Goal: Transaction & Acquisition: Purchase product/service

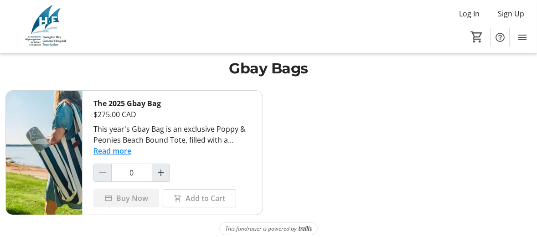
scroll to position [11, 0]
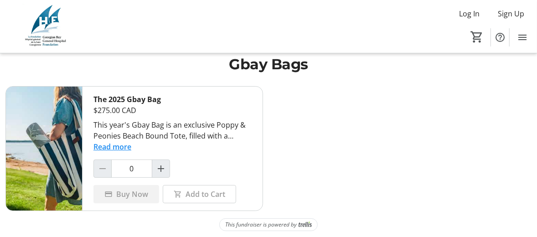
click at [102, 145] on button "Read more" at bounding box center [112, 146] width 38 height 11
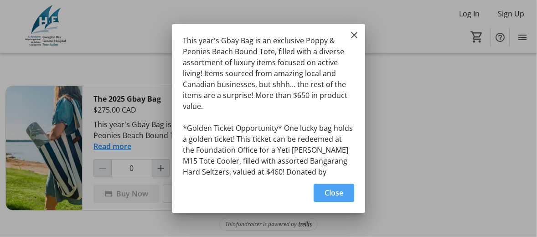
click at [332, 189] on span "Close" at bounding box center [334, 192] width 19 height 11
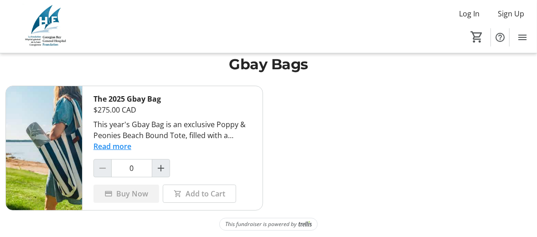
scroll to position [11, 0]
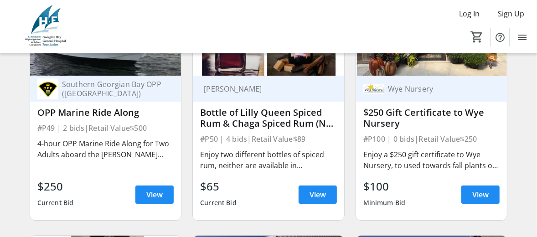
scroll to position [5852, 0]
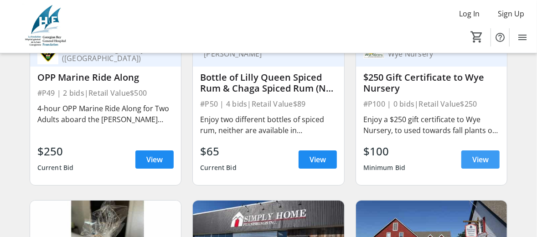
click at [479, 159] on span "View" at bounding box center [480, 159] width 16 height 11
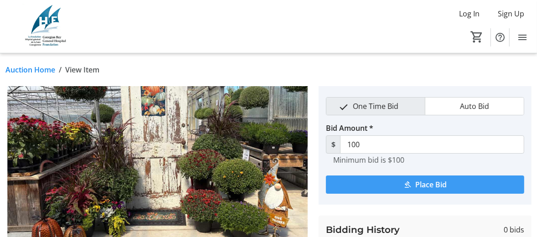
click at [422, 180] on span "Place Bid" at bounding box center [430, 184] width 31 height 11
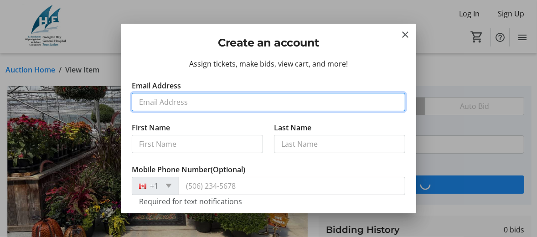
click at [151, 97] on input "Email Address" at bounding box center [268, 102] width 273 height 18
type input "allanshakes1987@gmail.com"
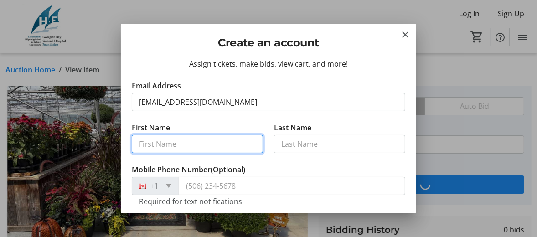
type input "Allan"
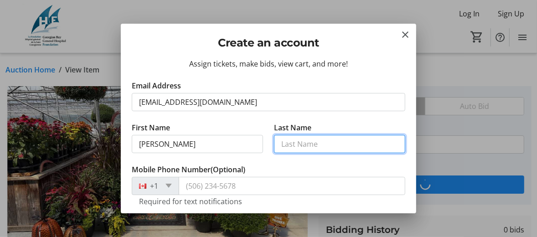
type input "Shakes"
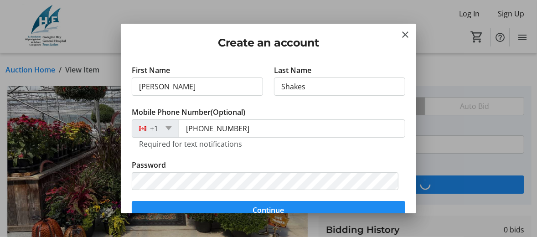
scroll to position [91, 0]
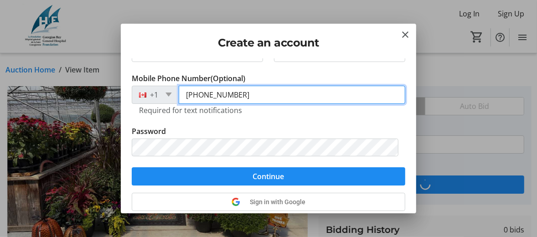
click at [248, 94] on input "(705) 526-3008" at bounding box center [292, 95] width 227 height 18
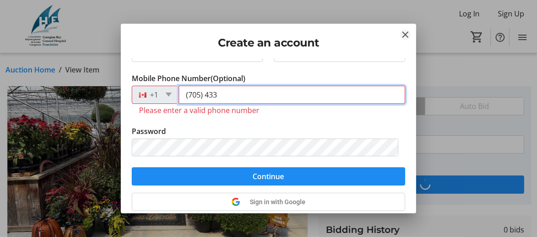
type input "(705) 433"
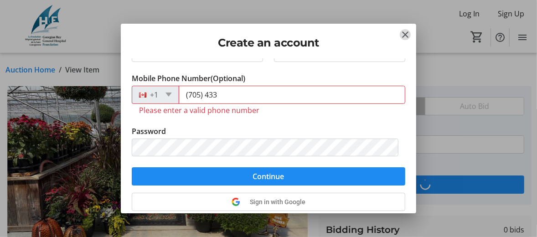
click at [403, 33] on mat-icon "Close" at bounding box center [405, 34] width 11 height 11
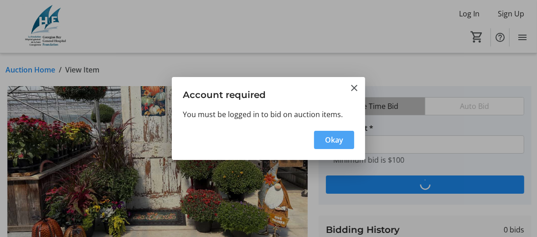
click at [322, 134] on span "button" at bounding box center [334, 140] width 40 height 22
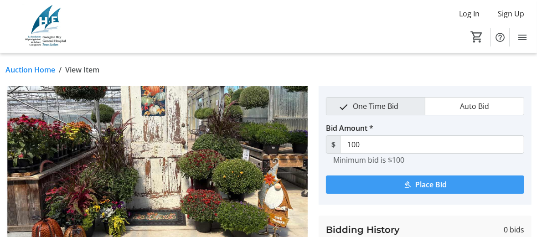
click at [371, 183] on span "submit" at bounding box center [425, 185] width 198 height 22
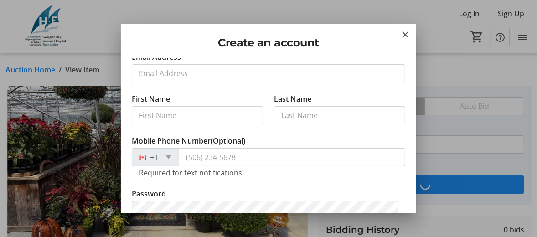
scroll to position [0, 0]
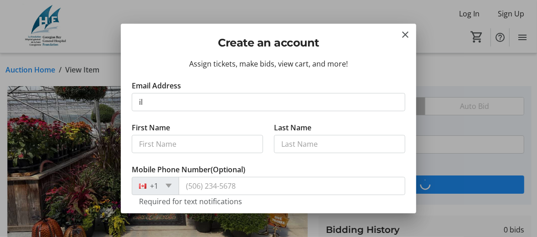
type input "ilgashakes@gmail.com"
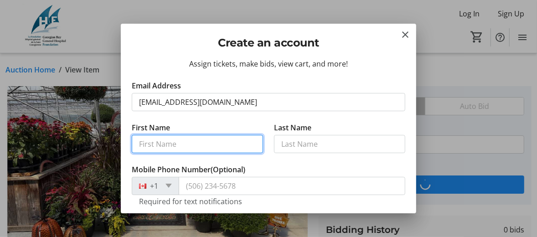
type input "ilga"
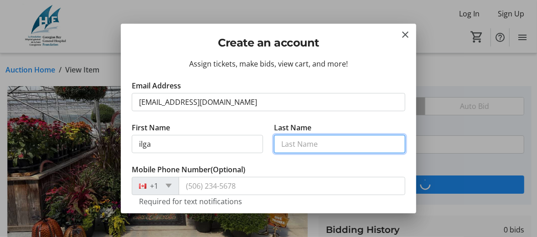
type input "shakes"
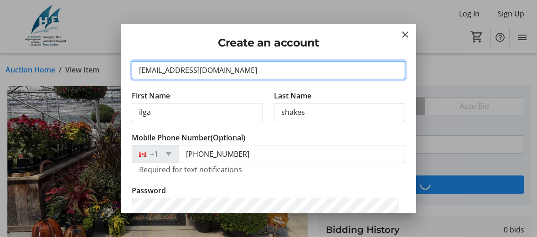
scroll to position [46, 0]
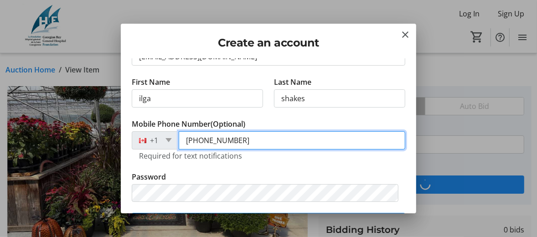
drag, startPoint x: 238, startPoint y: 138, endPoint x: 172, endPoint y: 142, distance: 66.2
click at [172, 142] on div "+1 (705) 526-3008" at bounding box center [268, 140] width 273 height 18
type input "(705) 433-3861"
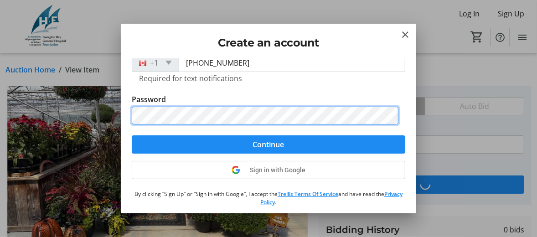
scroll to position [137, 0]
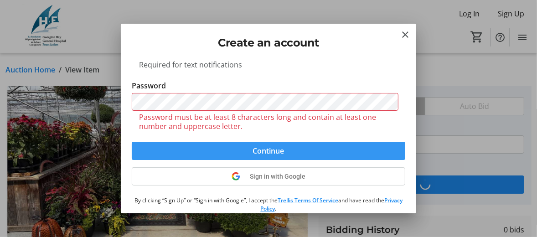
click at [282, 131] on form "Email Address ilgashakes@gmail.com First Name ilga Last Name shakes Mobile Phon…" at bounding box center [268, 51] width 273 height 217
click at [282, 131] on tr-form-field "Password Password must be at least 8 characters long and contain at least one n…" at bounding box center [268, 111] width 273 height 62
click at [236, 145] on span "submit" at bounding box center [268, 151] width 273 height 22
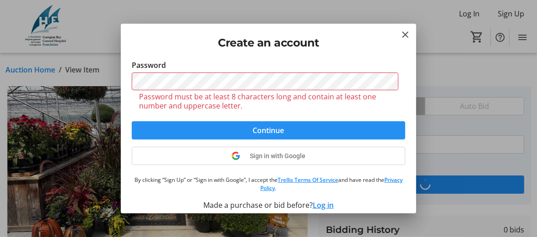
scroll to position [158, 0]
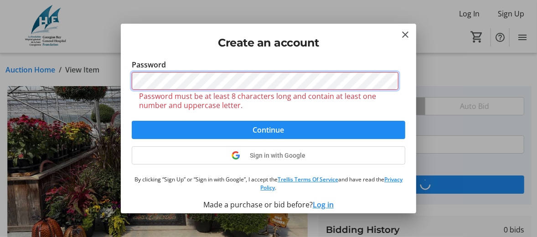
click at [91, 79] on div "Create an account Assign tickets, make bids, view cart, and more! Email Address…" at bounding box center [268, 118] width 537 height 237
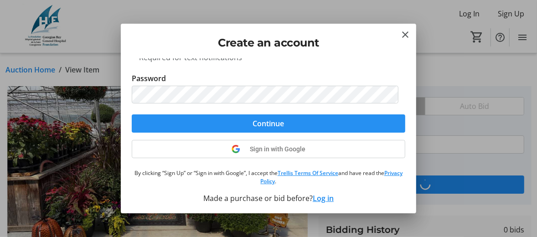
click at [197, 127] on span "submit" at bounding box center [268, 124] width 273 height 22
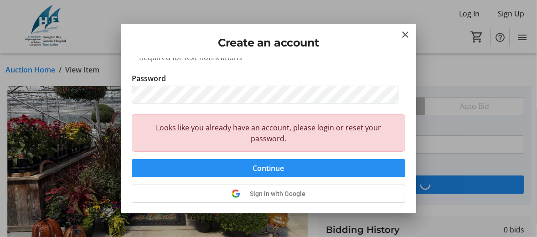
click at [242, 168] on span "submit" at bounding box center [268, 168] width 273 height 22
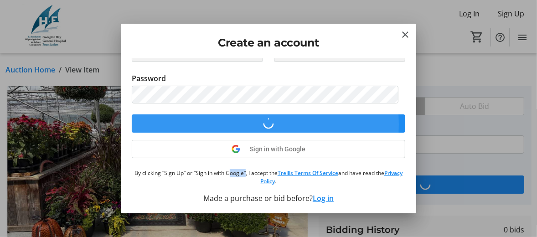
click at [242, 169] on p "By clicking “Sign Up” or “Sign in with Google”, I accept the Trellis Terms Of S…" at bounding box center [268, 177] width 273 height 16
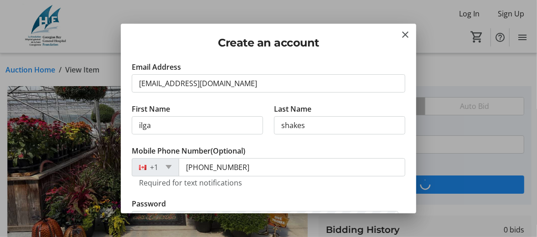
scroll to position [0, 0]
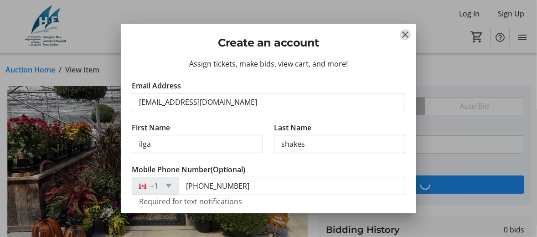
click at [403, 31] on mat-icon "Close" at bounding box center [405, 34] width 11 height 11
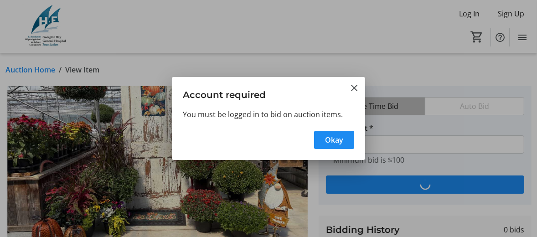
click at [472, 13] on div at bounding box center [268, 118] width 537 height 237
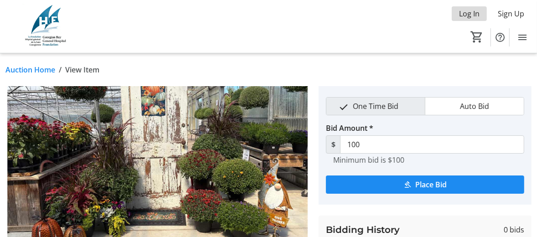
click at [468, 11] on span "Log In" at bounding box center [469, 13] width 21 height 11
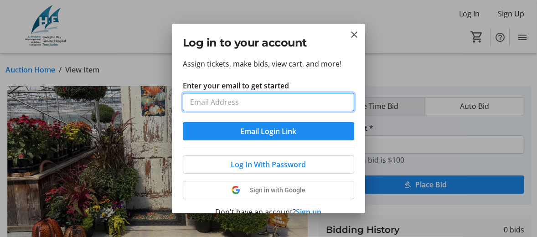
click at [223, 107] on input "Enter your email to get started" at bounding box center [268, 102] width 171 height 18
type input "ilgashakes@gmail.com"
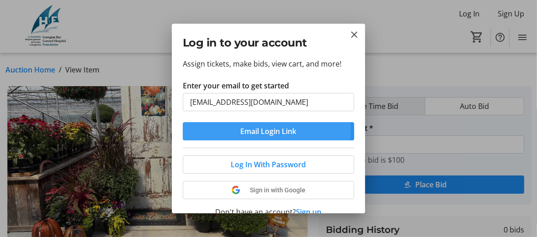
click at [267, 129] on span "Email Login Link" at bounding box center [269, 131] width 56 height 11
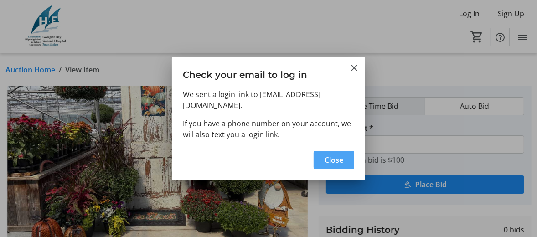
click at [333, 155] on span "Close" at bounding box center [334, 160] width 19 height 11
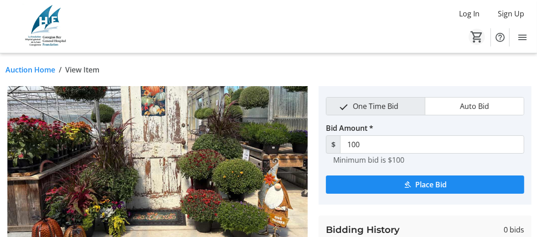
click at [474, 33] on mat-icon "0" at bounding box center [477, 37] width 14 height 14
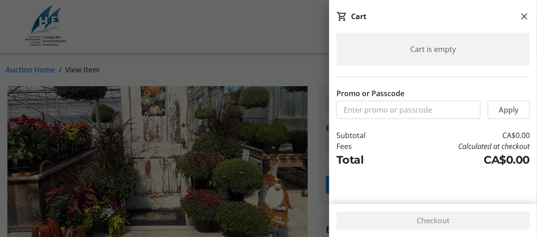
click at [474, 33] on mat-sidenav-container "Log In Sign Up Home Silent Auction Items Donations Tickets 0 Home Silent Auctio…" at bounding box center [268, 212] width 537 height 425
click at [524, 14] on mat-icon at bounding box center [524, 16] width 11 height 11
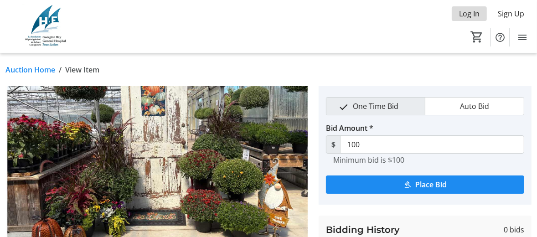
click at [468, 12] on span "Log In" at bounding box center [469, 13] width 21 height 11
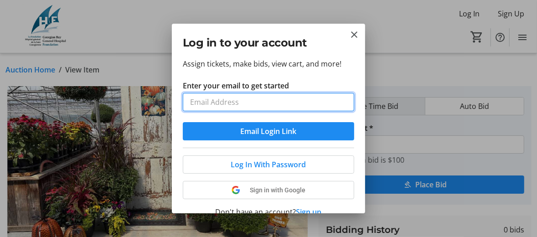
click at [246, 101] on input "Enter your email to get started" at bounding box center [268, 102] width 171 height 18
type input "ilgashakes@gmail.com"
type input "115"
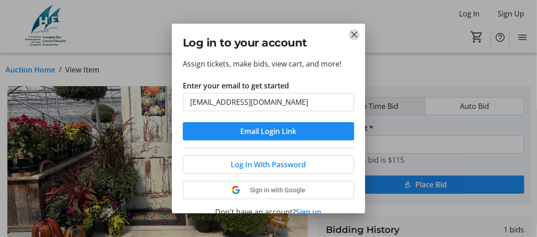
click at [352, 32] on mat-icon "Close" at bounding box center [354, 34] width 11 height 11
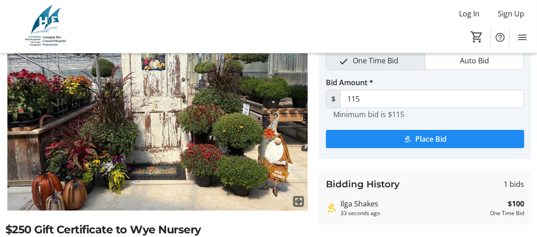
scroll to position [91, 0]
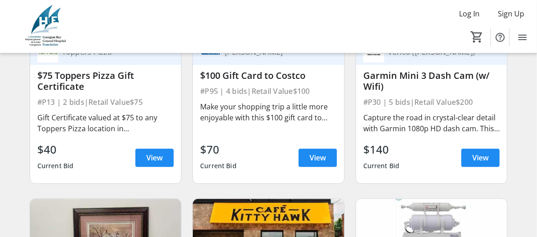
scroll to position [5351, 0]
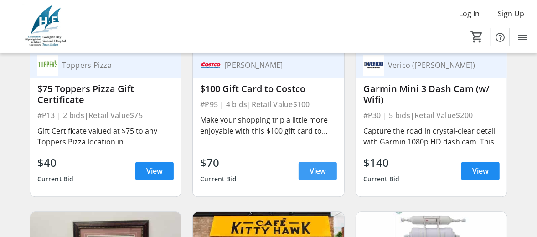
click at [316, 174] on span "View" at bounding box center [317, 170] width 16 height 11
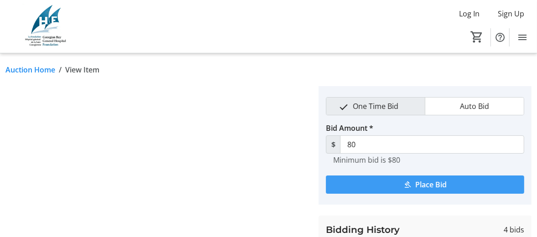
click at [398, 184] on span "submit" at bounding box center [425, 185] width 198 height 22
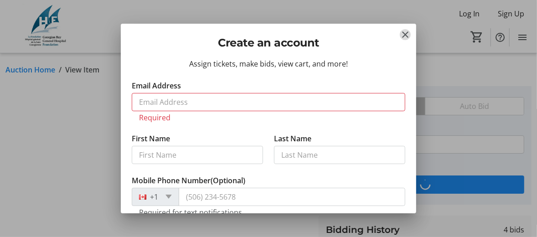
click at [405, 33] on mat-icon "Close" at bounding box center [405, 34] width 11 height 11
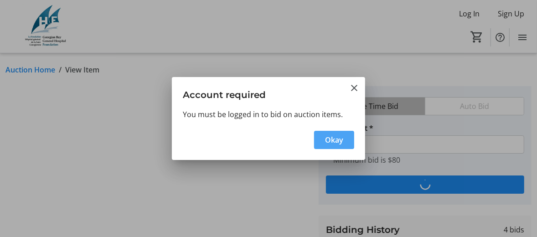
click at [335, 145] on span "Okay" at bounding box center [334, 139] width 18 height 11
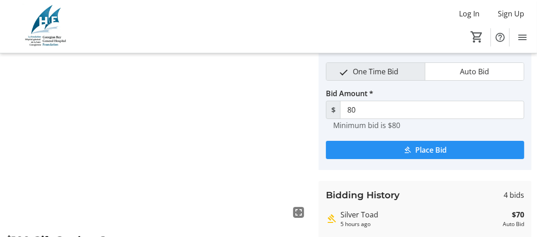
scroll to position [46, 0]
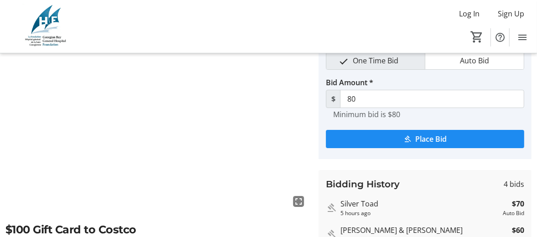
type input "100"
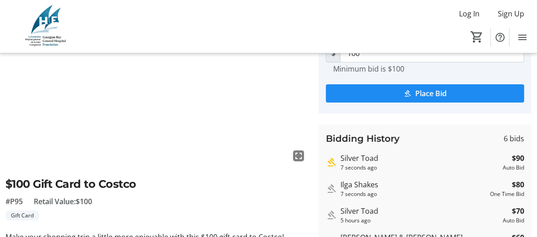
scroll to position [0, 0]
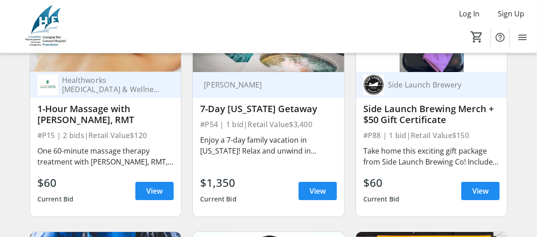
scroll to position [1914, 0]
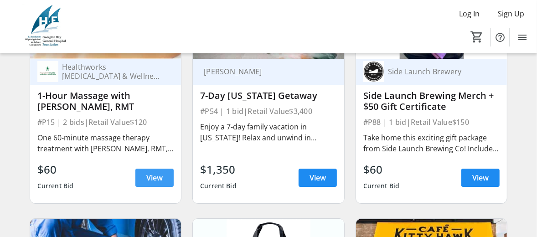
click at [150, 182] on span "View" at bounding box center [154, 177] width 16 height 11
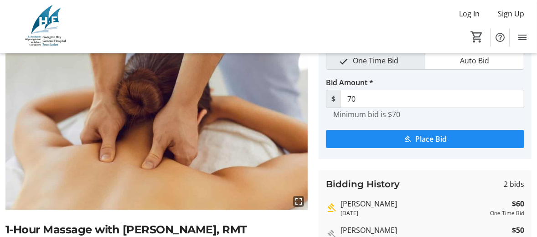
scroll to position [91, 0]
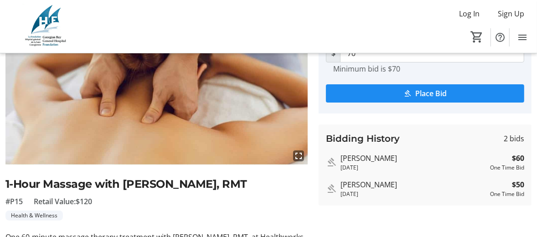
type input "80"
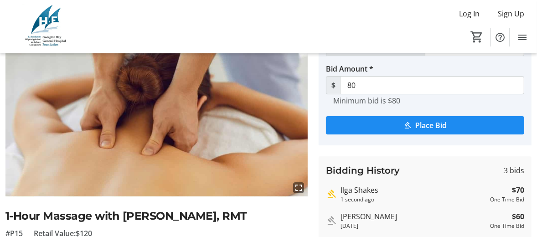
scroll to position [46, 0]
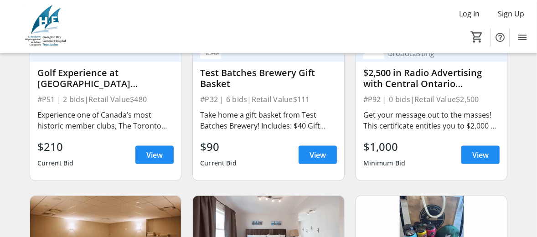
scroll to position [2872, 0]
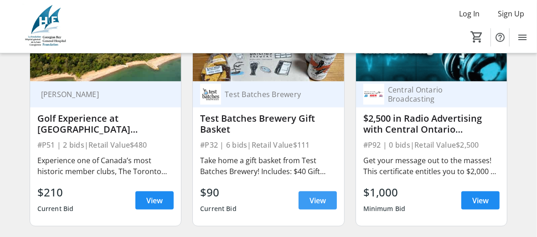
click at [315, 204] on span "View" at bounding box center [317, 200] width 16 height 11
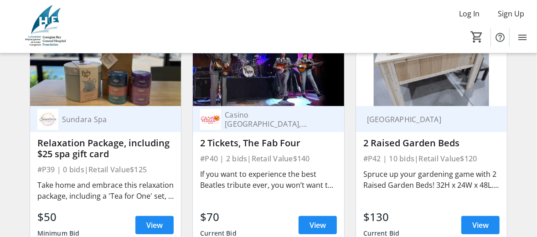
scroll to position [4330, 0]
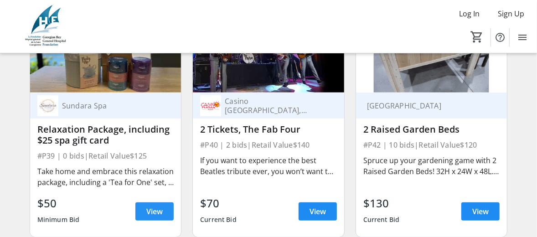
click at [150, 215] on span "View" at bounding box center [154, 211] width 16 height 11
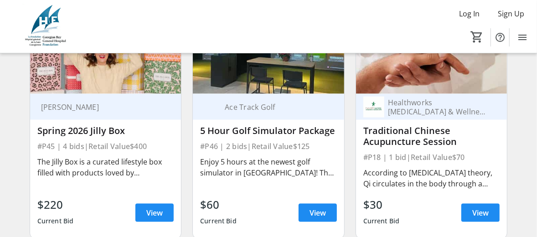
scroll to position [4832, 0]
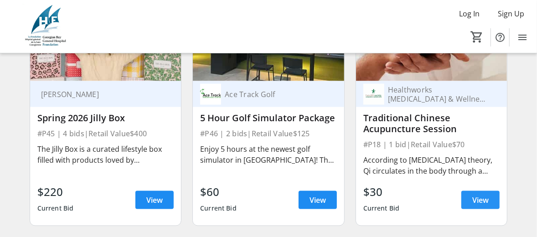
click at [480, 202] on span "View" at bounding box center [480, 200] width 16 height 11
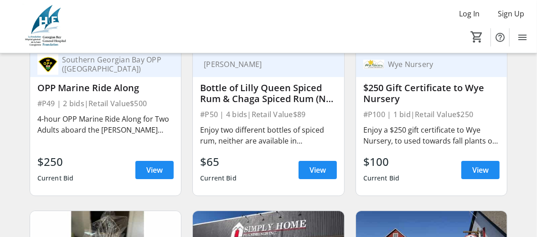
scroll to position [5880, 0]
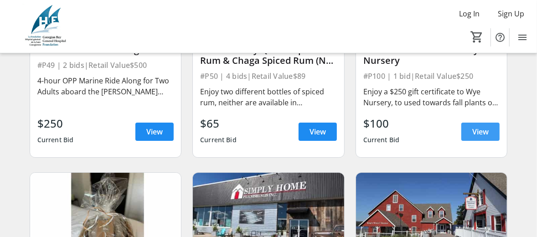
click at [481, 134] on span "View" at bounding box center [480, 131] width 16 height 11
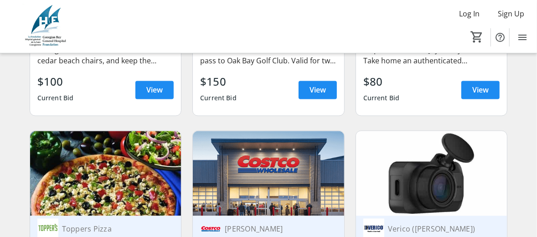
scroll to position [5014, 0]
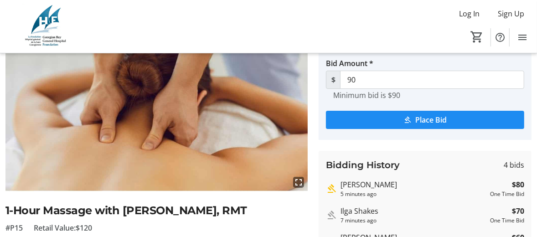
scroll to position [46, 0]
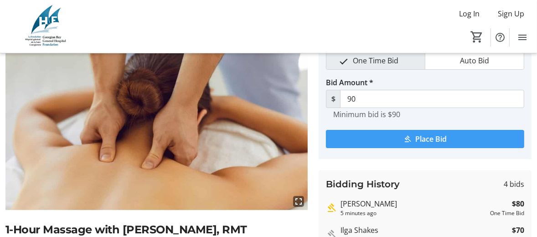
click at [433, 137] on span "Place Bid" at bounding box center [430, 139] width 31 height 11
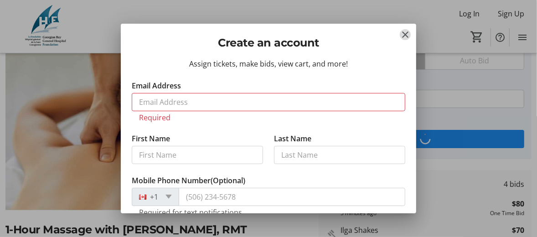
click at [405, 34] on mat-icon "Close" at bounding box center [405, 34] width 11 height 11
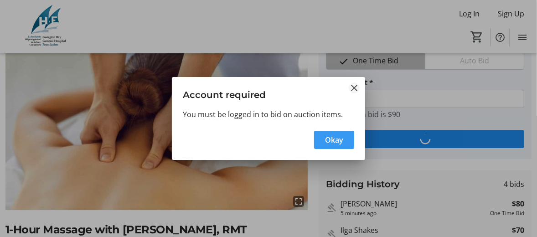
click at [353, 88] on mat-icon "Close" at bounding box center [354, 88] width 11 height 11
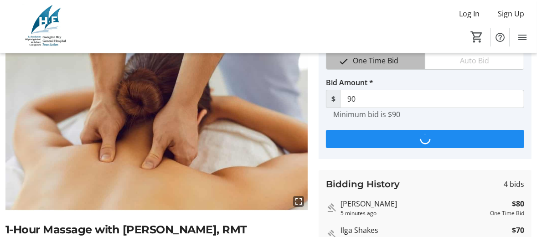
scroll to position [46, 0]
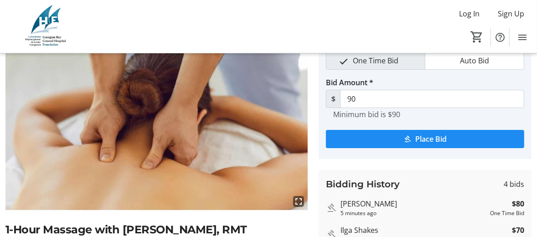
type input "100"
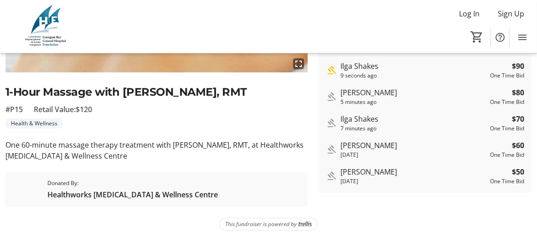
scroll to position [187, 0]
